Goal: Find specific page/section: Find specific page/section

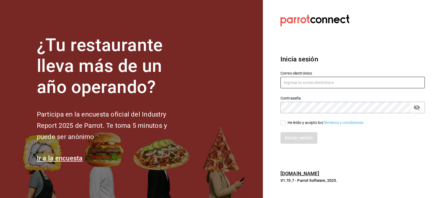
click at [293, 85] on input "text" at bounding box center [352, 83] width 144 height 12
type input "[EMAIL_ADDRESS][DOMAIN_NAME]"
click at [282, 123] on input "He leído y acepto los Términos y condiciones." at bounding box center [282, 123] width 5 height 5
checkbox input "true"
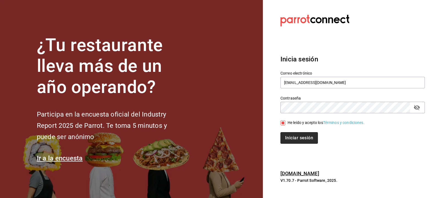
click at [294, 140] on button "Iniciar sesión" at bounding box center [298, 138] width 37 height 12
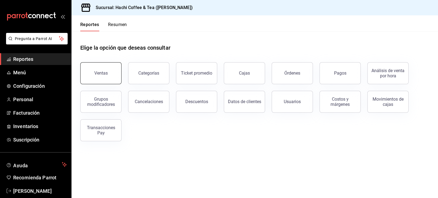
click at [98, 73] on div "Ventas" at bounding box center [100, 73] width 13 height 5
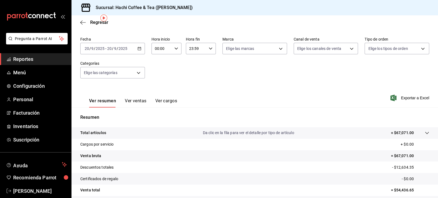
scroll to position [22, 0]
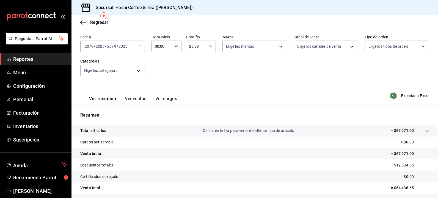
click at [16, 60] on span "Reportes" at bounding box center [40, 58] width 54 height 7
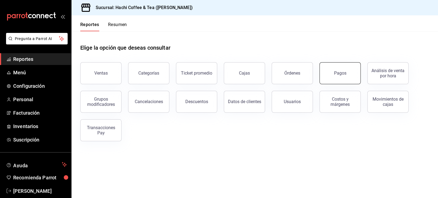
click at [337, 76] on button "Pagos" at bounding box center [339, 73] width 41 height 22
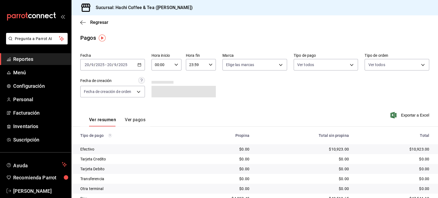
scroll to position [24, 0]
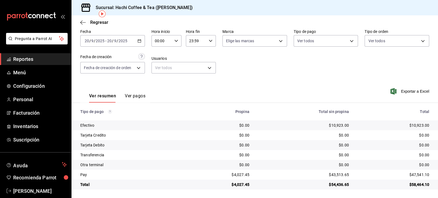
click at [30, 61] on span "Reportes" at bounding box center [40, 58] width 54 height 7
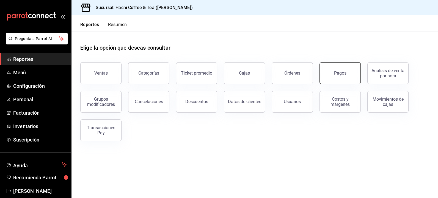
click at [336, 77] on button "Pagos" at bounding box center [339, 73] width 41 height 22
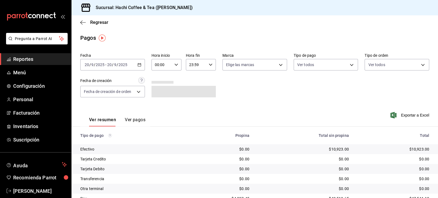
click at [39, 57] on span "Reportes" at bounding box center [40, 58] width 54 height 7
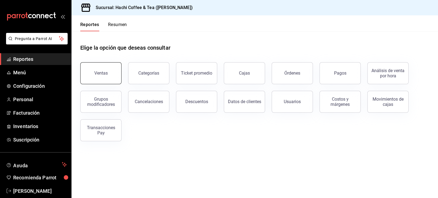
click at [108, 81] on button "Ventas" at bounding box center [100, 73] width 41 height 22
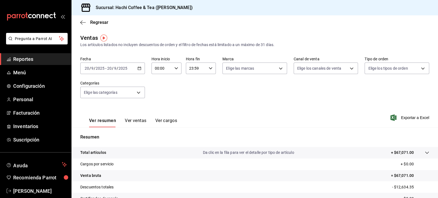
click at [48, 58] on span "Reportes" at bounding box center [40, 58] width 54 height 7
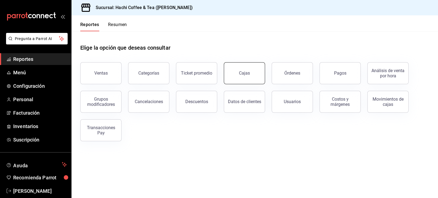
click at [247, 76] on div "Cajas" at bounding box center [244, 73] width 11 height 7
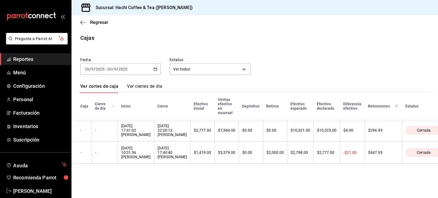
click at [41, 63] on span "Reportes" at bounding box center [40, 58] width 54 height 7
